Goal: Find contact information: Find contact information

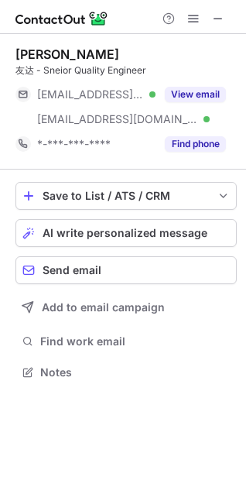
scroll to position [361, 246]
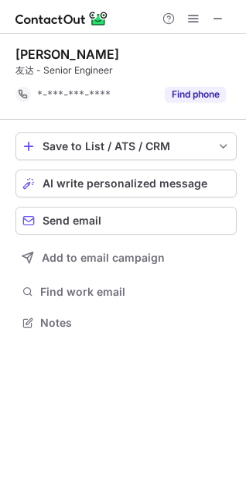
scroll to position [312, 246]
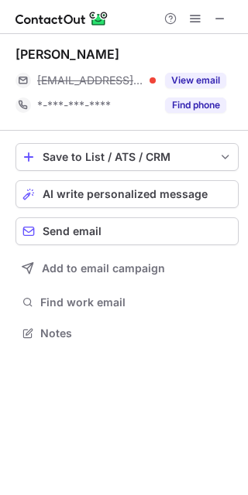
scroll to position [323, 248]
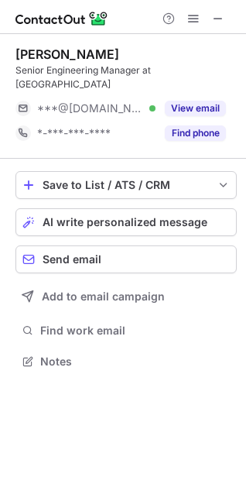
scroll to position [336, 246]
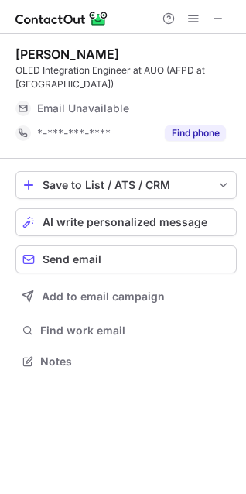
scroll to position [350, 246]
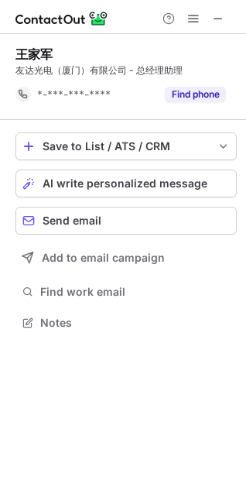
scroll to position [312, 246]
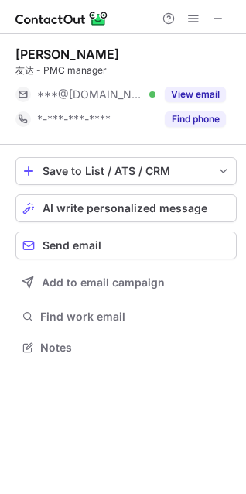
scroll to position [336, 246]
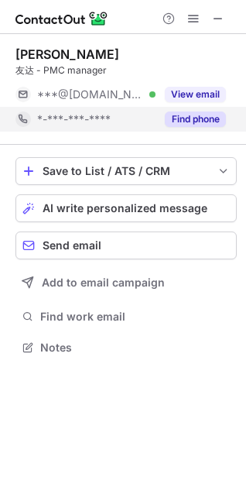
click at [206, 123] on button "Find phone" at bounding box center [195, 118] width 61 height 15
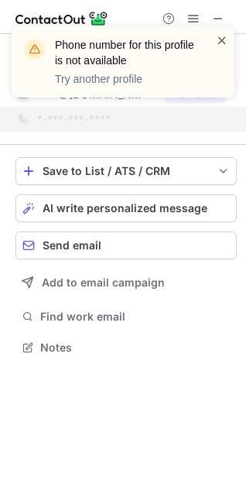
click at [224, 38] on span at bounding box center [222, 39] width 12 height 15
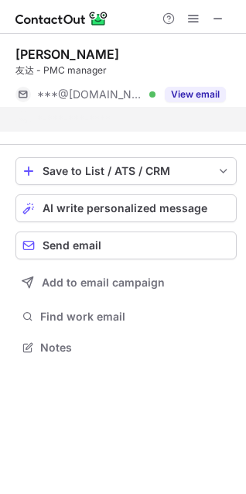
scroll to position [312, 246]
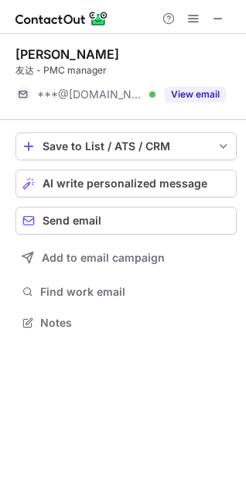
click at [199, 91] on div "Phone number for this profile is not available Try another profile" at bounding box center [123, 61] width 223 height 71
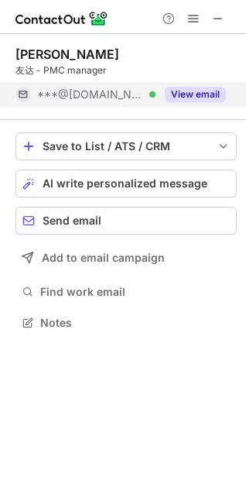
click at [191, 94] on button "View email" at bounding box center [195, 94] width 61 height 15
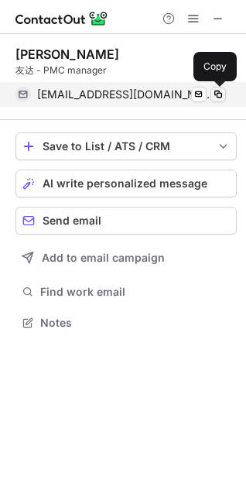
click at [217, 95] on span at bounding box center [218, 94] width 12 height 12
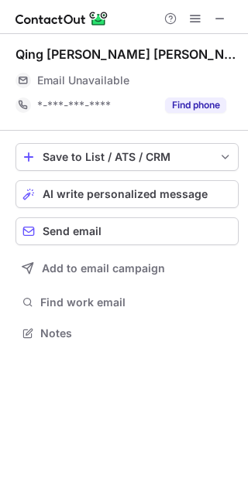
scroll to position [323, 248]
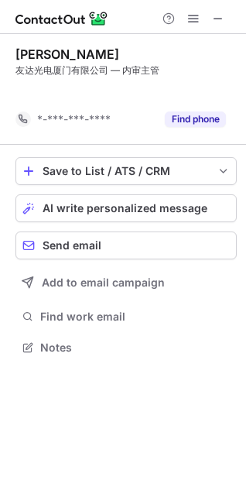
scroll to position [312, 246]
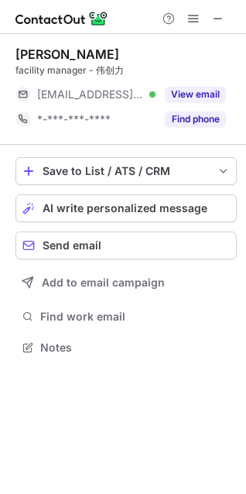
scroll to position [336, 246]
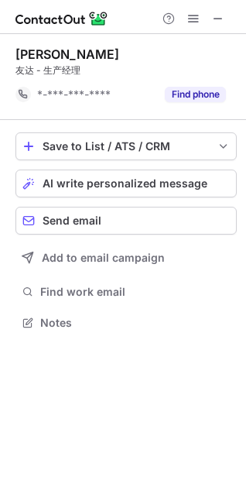
scroll to position [312, 246]
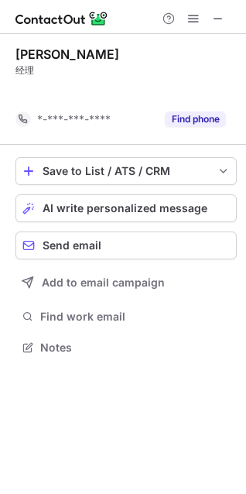
scroll to position [312, 246]
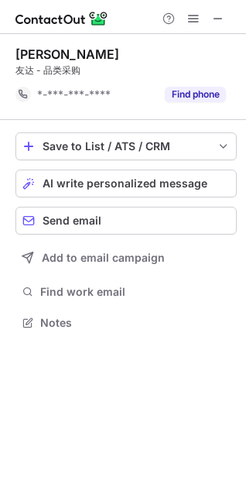
scroll to position [312, 246]
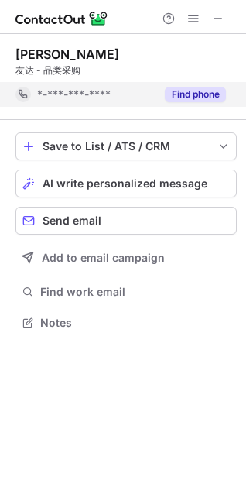
click at [189, 93] on button "Find phone" at bounding box center [195, 94] width 61 height 15
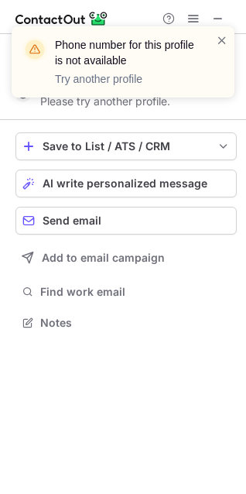
click at [220, 15] on div "Phone number for this profile is not available Try another profile" at bounding box center [123, 68] width 248 height 114
click at [223, 37] on span at bounding box center [222, 39] width 12 height 15
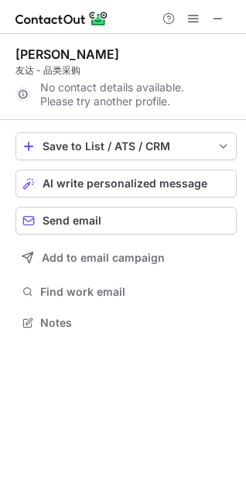
click at [219, 12] on div "Phone number for this profile is not available Try another profile" at bounding box center [123, 68] width 248 height 114
click at [219, 16] on div "Phone number for this profile is not available Try another profile" at bounding box center [123, 26] width 248 height 31
click at [219, 19] on span at bounding box center [218, 18] width 12 height 12
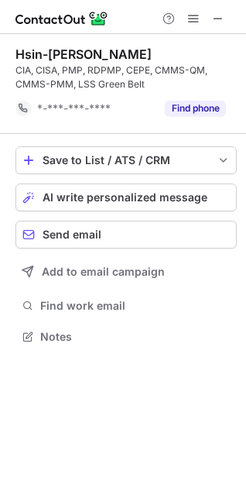
scroll to position [326, 246]
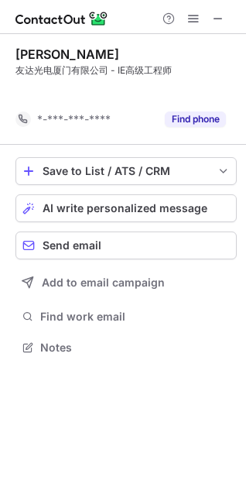
scroll to position [312, 246]
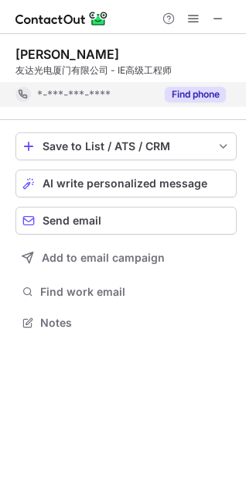
click at [182, 102] on div "Find phone" at bounding box center [190, 94] width 70 height 25
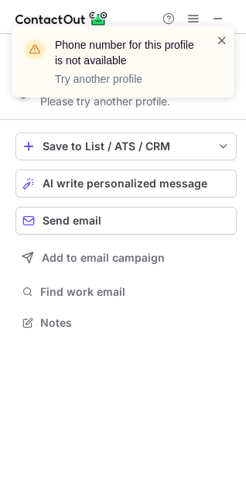
click at [223, 35] on span at bounding box center [222, 39] width 12 height 15
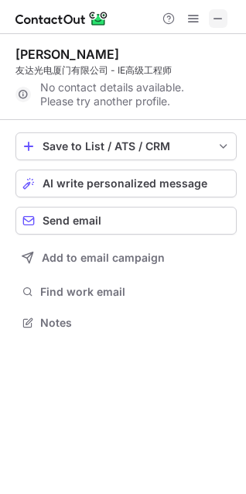
click at [221, 17] on span at bounding box center [218, 18] width 12 height 12
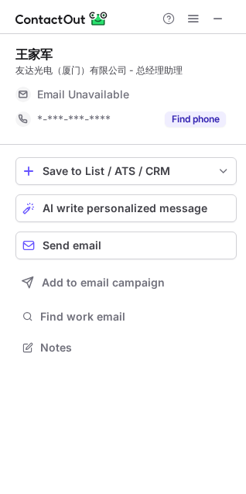
scroll to position [336, 246]
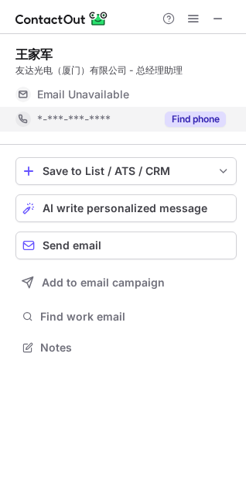
click at [174, 126] on button "Find phone" at bounding box center [195, 118] width 61 height 15
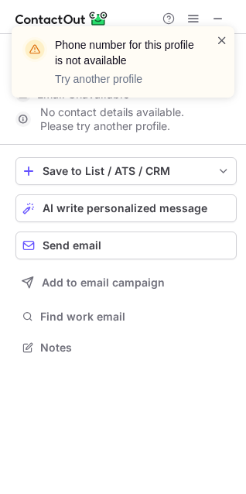
click at [227, 37] on span at bounding box center [222, 39] width 12 height 15
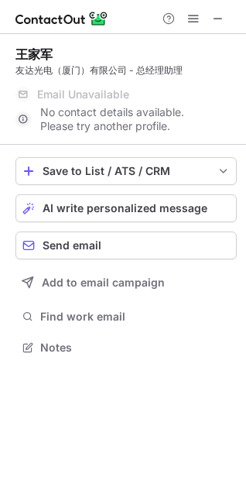
click at [220, 16] on div "Phone number for this profile is not available Try another profile" at bounding box center [123, 68] width 248 height 114
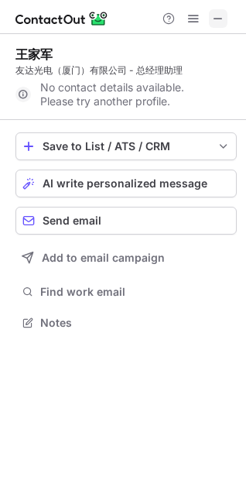
scroll to position [312, 246]
click at [217, 16] on span at bounding box center [218, 18] width 12 height 12
